Goal: Information Seeking & Learning: Find specific fact

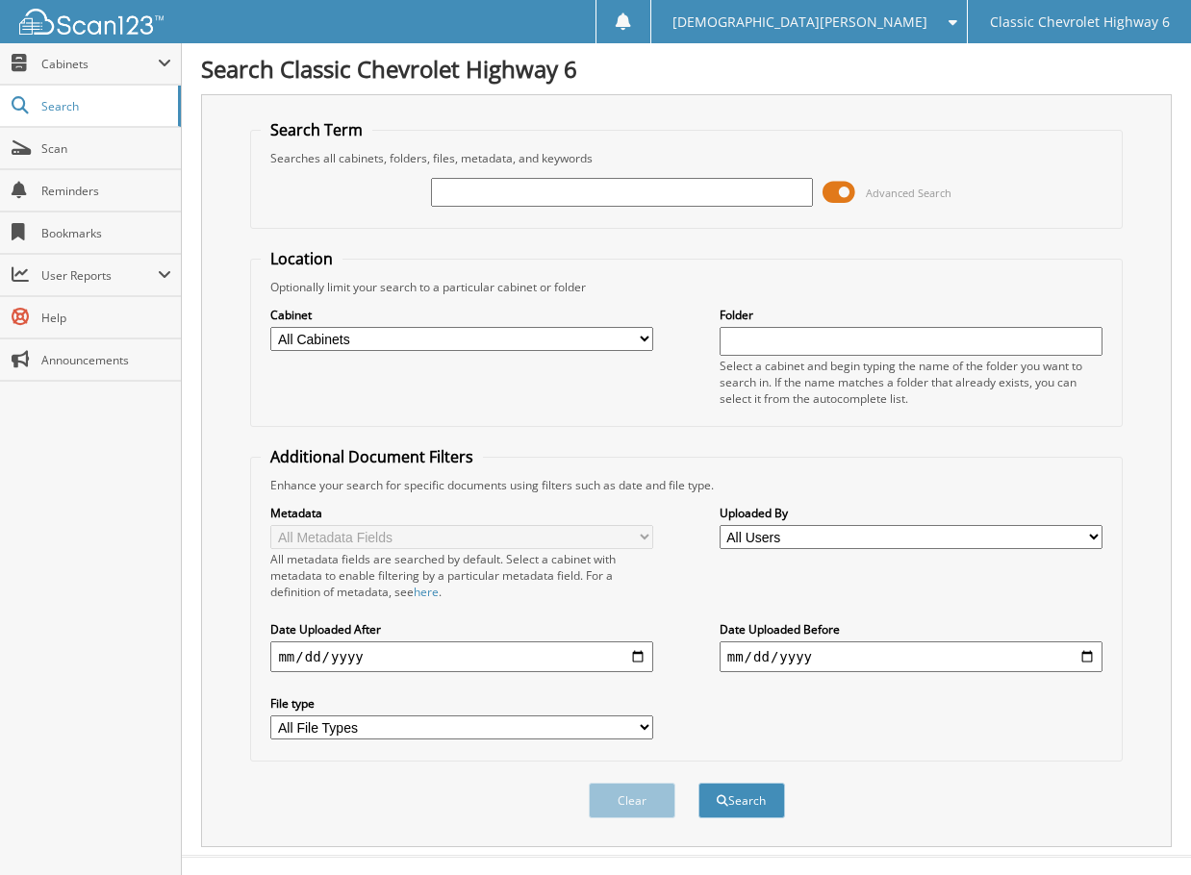
click at [474, 200] on input "text" at bounding box center [622, 192] width 383 height 29
type input "ZARA250903"
click at [698, 783] on button "Search" at bounding box center [741, 801] width 87 height 36
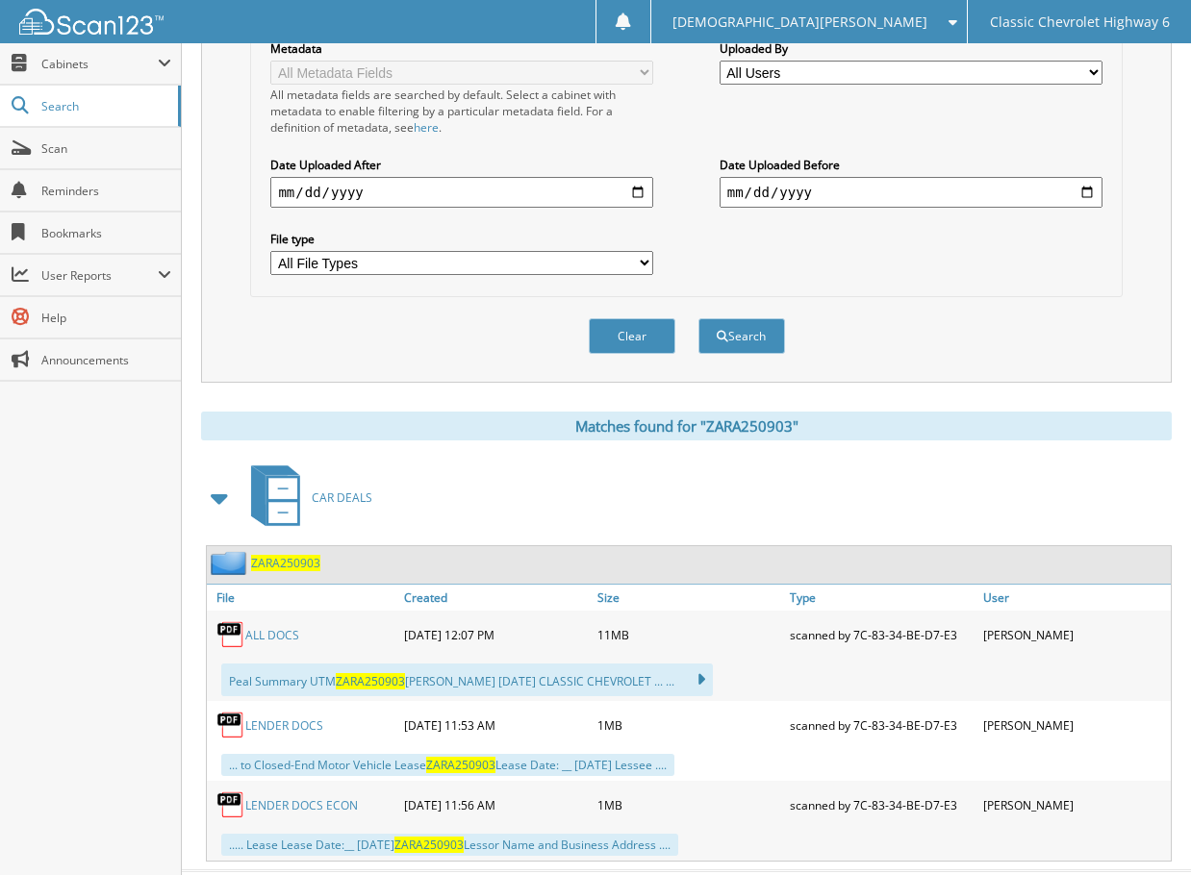
scroll to position [481, 0]
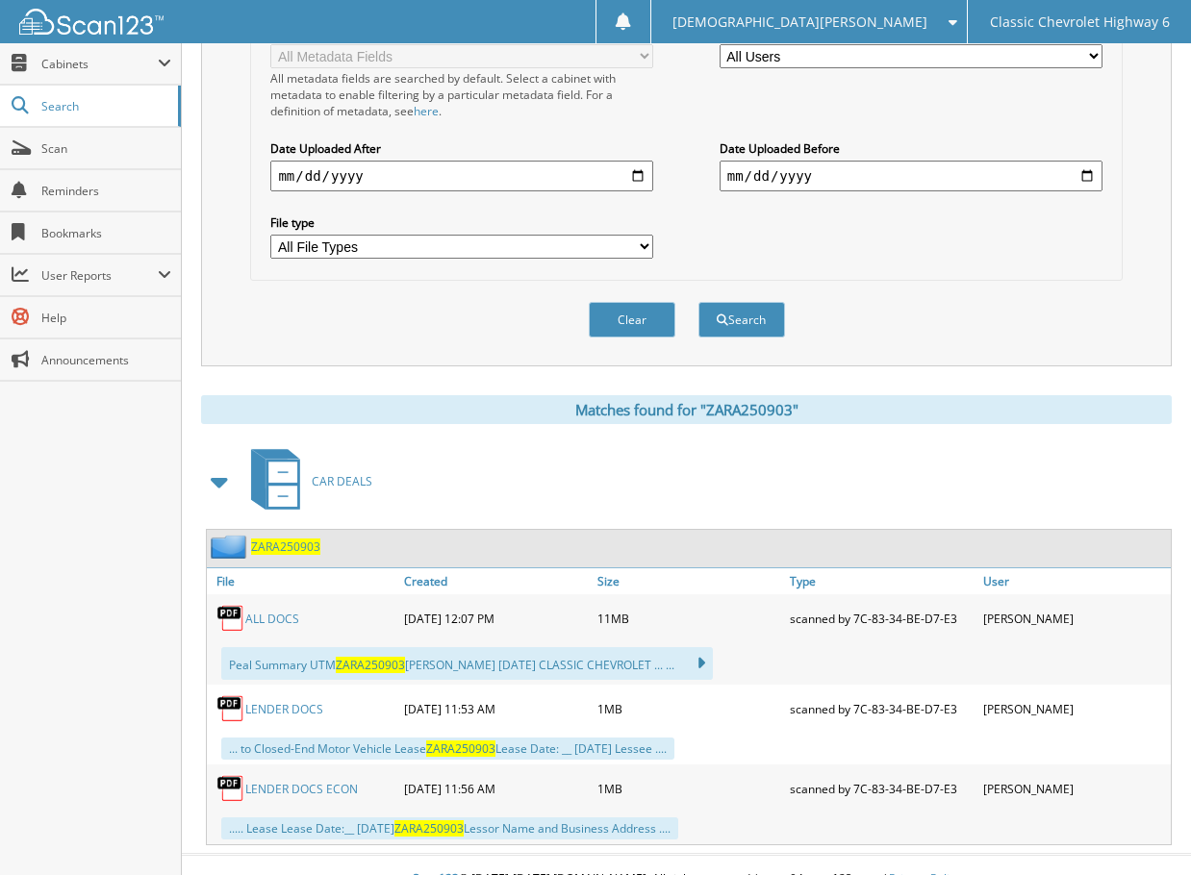
click at [271, 613] on link "ALL DOCS" at bounding box center [272, 619] width 54 height 16
click at [687, 465] on div "CAR DEALS" at bounding box center [686, 481] width 970 height 76
click at [860, 490] on div "CAR DEALS" at bounding box center [686, 481] width 970 height 76
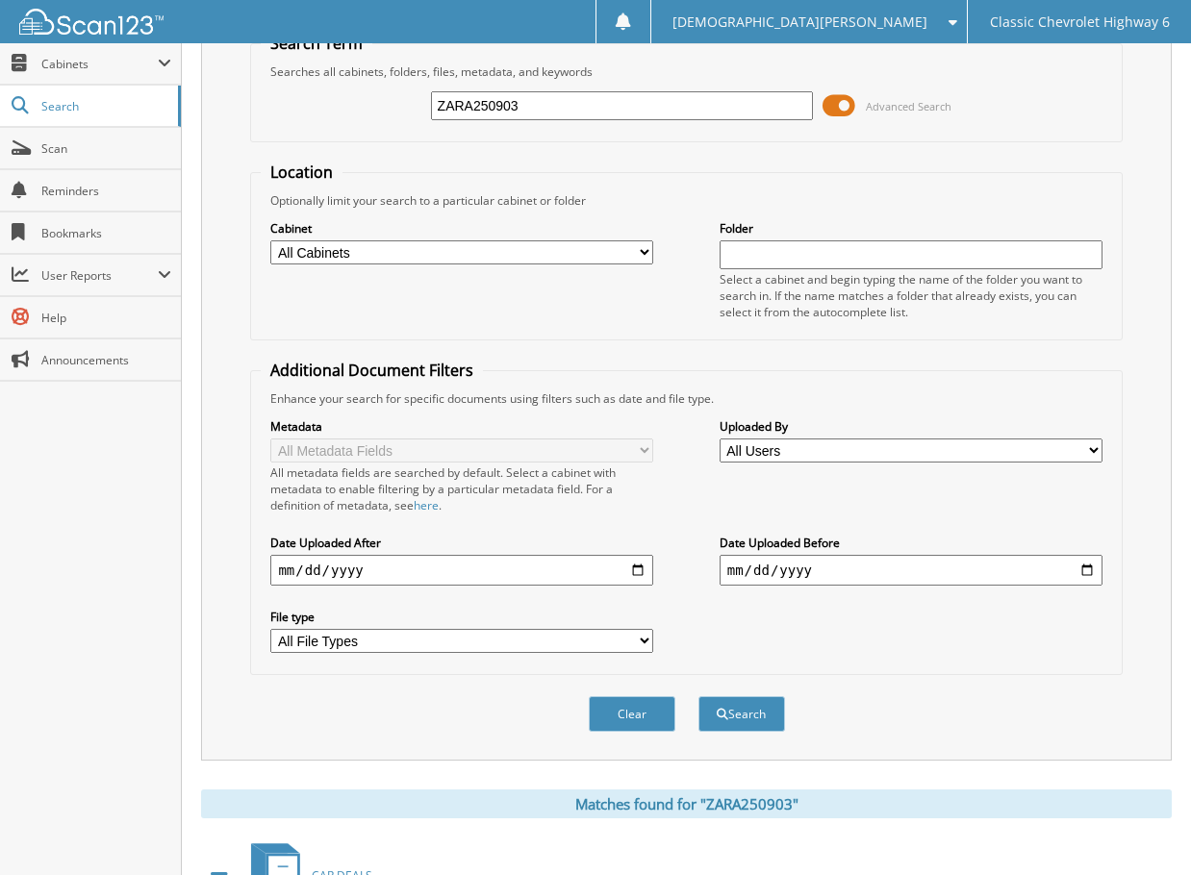
scroll to position [0, 0]
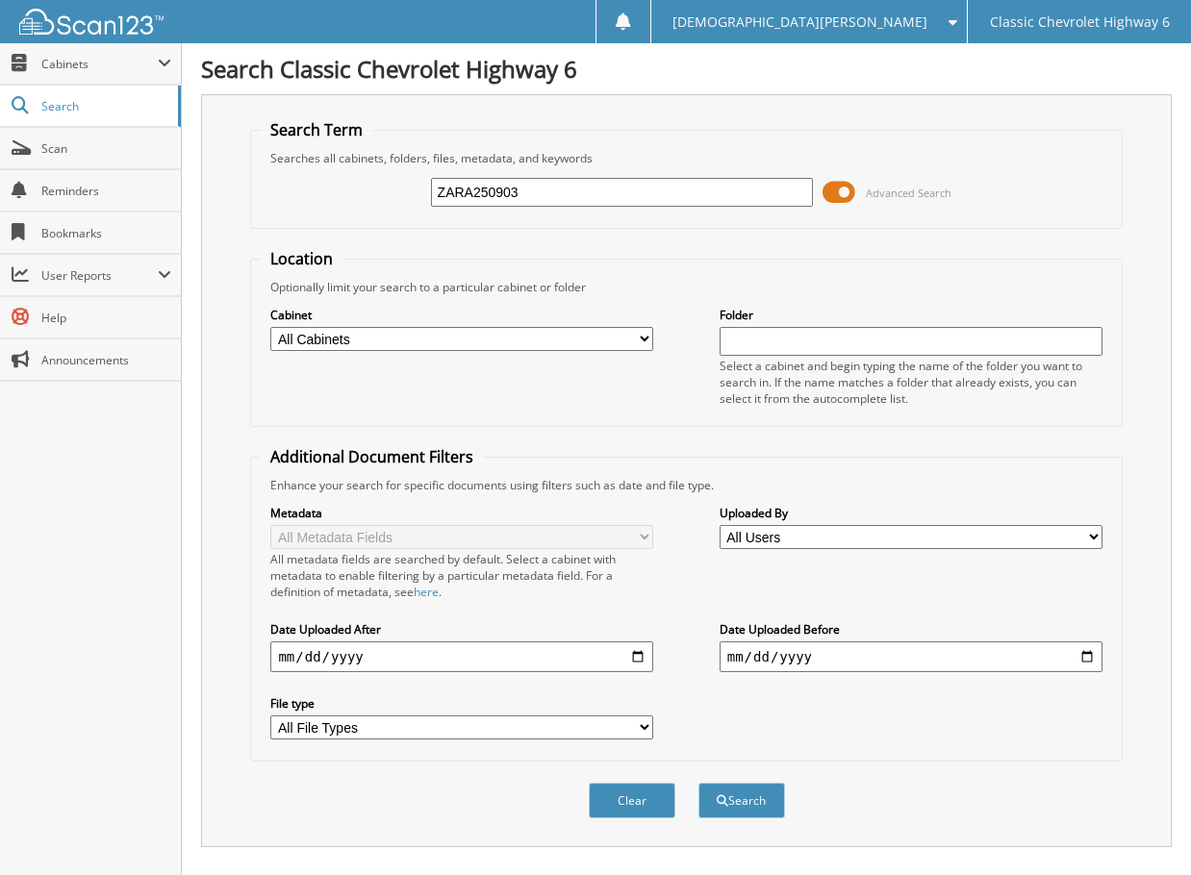
click at [803, 581] on div "Metadata All Metadata Fields All metadata fields are searched by default. Selec…" at bounding box center [686, 622] width 850 height 258
click at [598, 399] on div "Cabinet All Cabinets CAR DEALS DEAD DEALS PARTS SERVICE RO Needs Filing Folder" at bounding box center [686, 355] width 850 height 121
click at [530, 195] on input "ZARA250903" at bounding box center [622, 192] width 383 height 29
click at [531, 195] on input "ZARA250903" at bounding box center [622, 192] width 383 height 29
type input "garz250329"
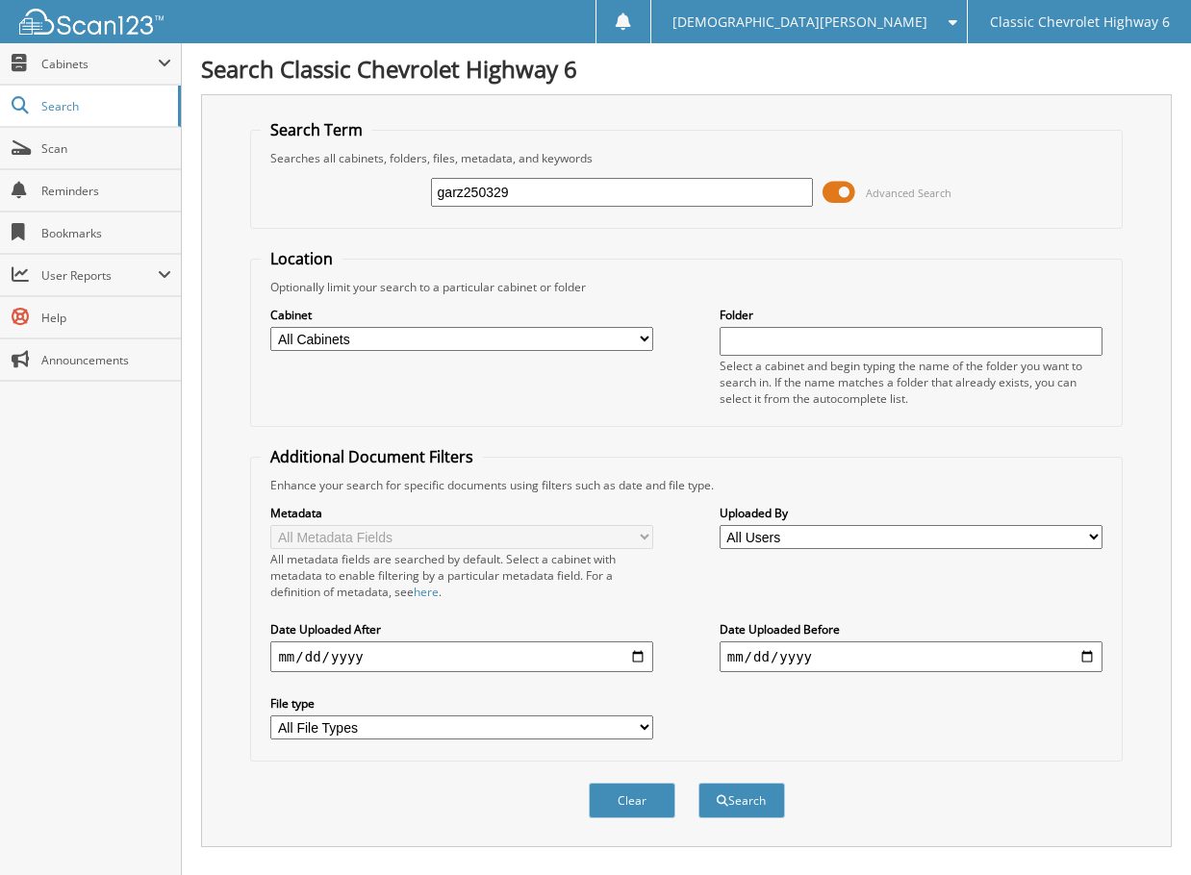
click at [698, 783] on button "Search" at bounding box center [741, 801] width 87 height 36
